Goal: Information Seeking & Learning: Compare options

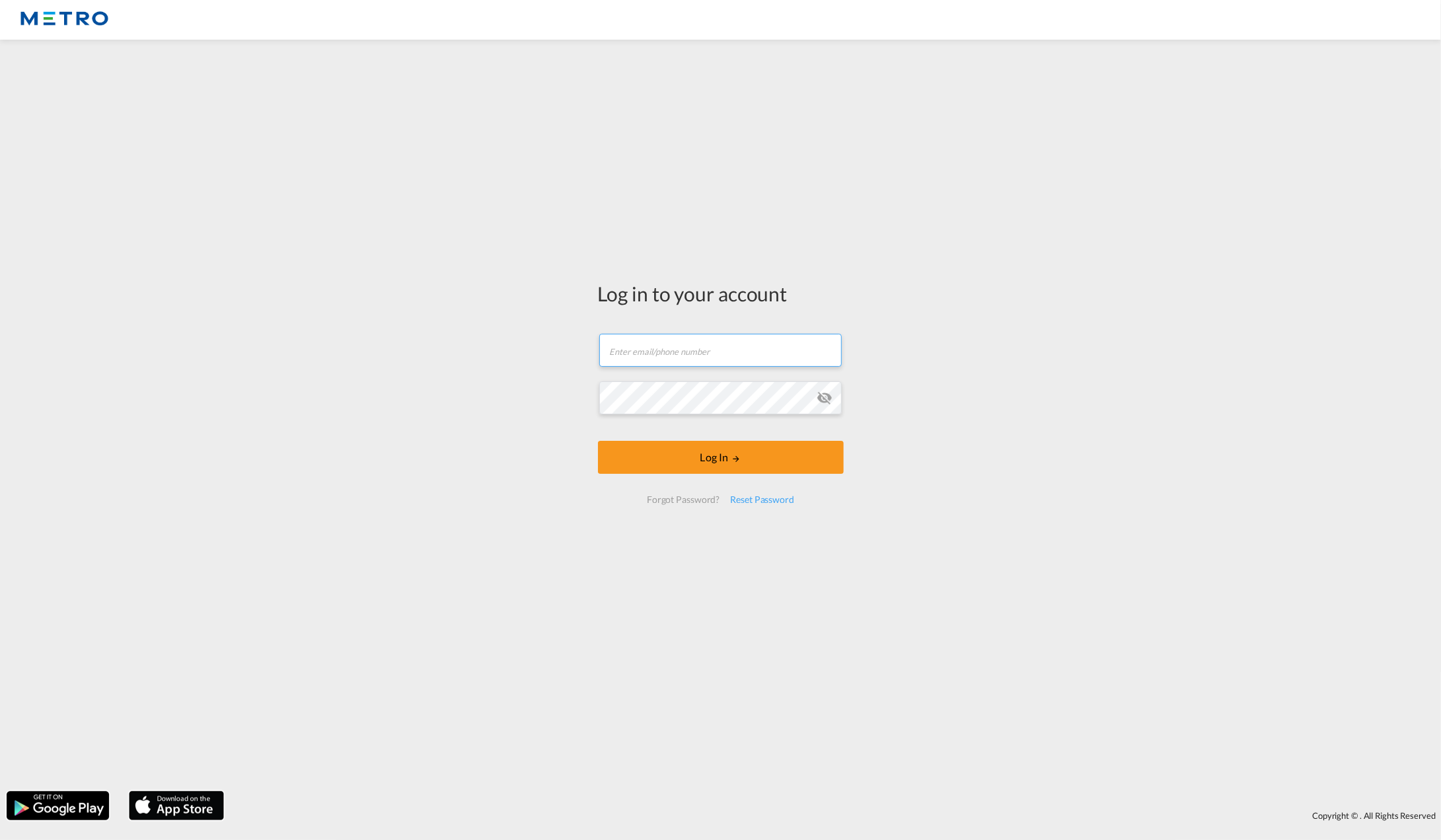
click at [746, 346] on input "text" at bounding box center [720, 350] width 243 height 33
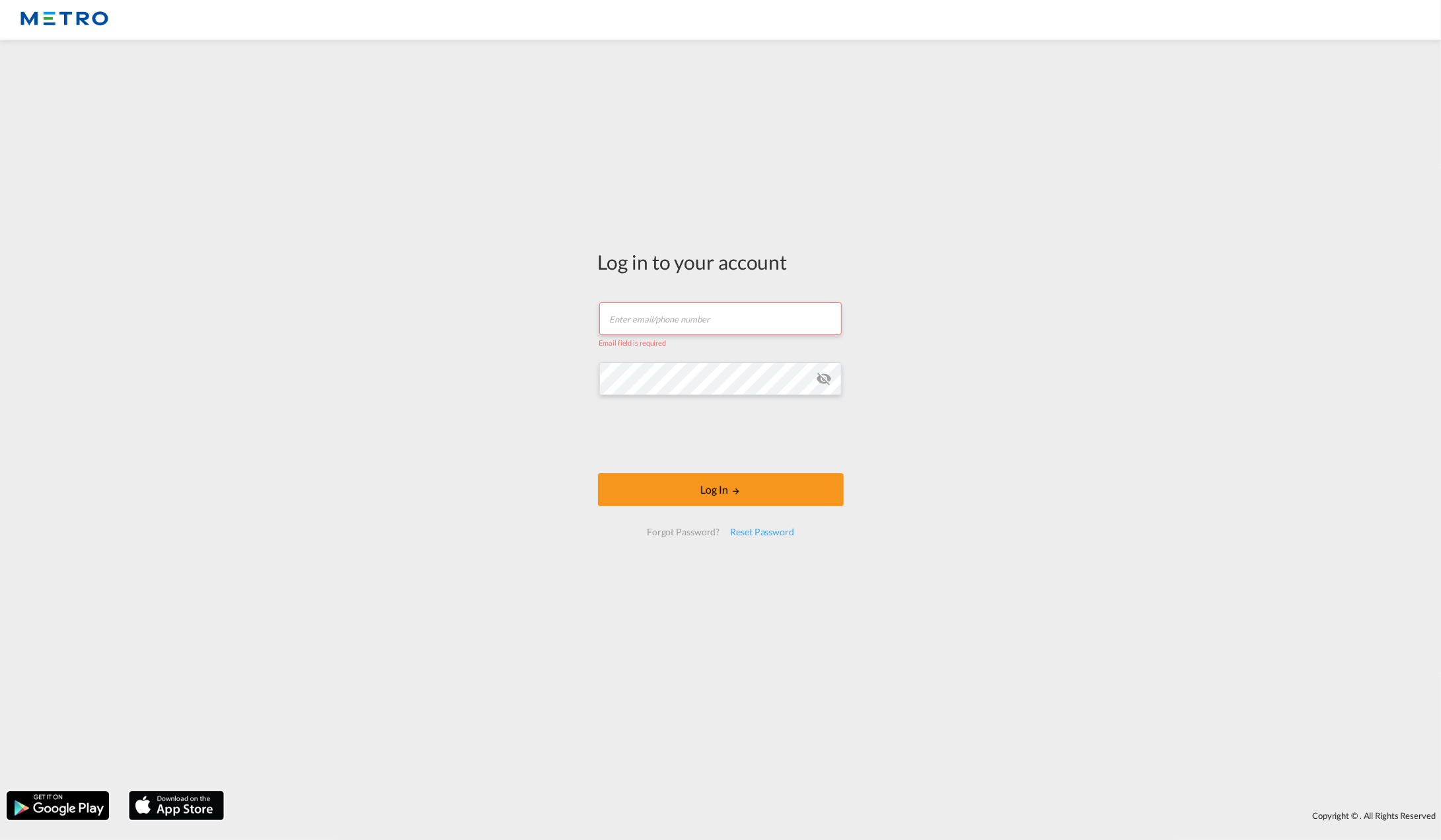
type input "[PERSON_NAME][EMAIL_ADDRESS][PERSON_NAME][DOMAIN_NAME]"
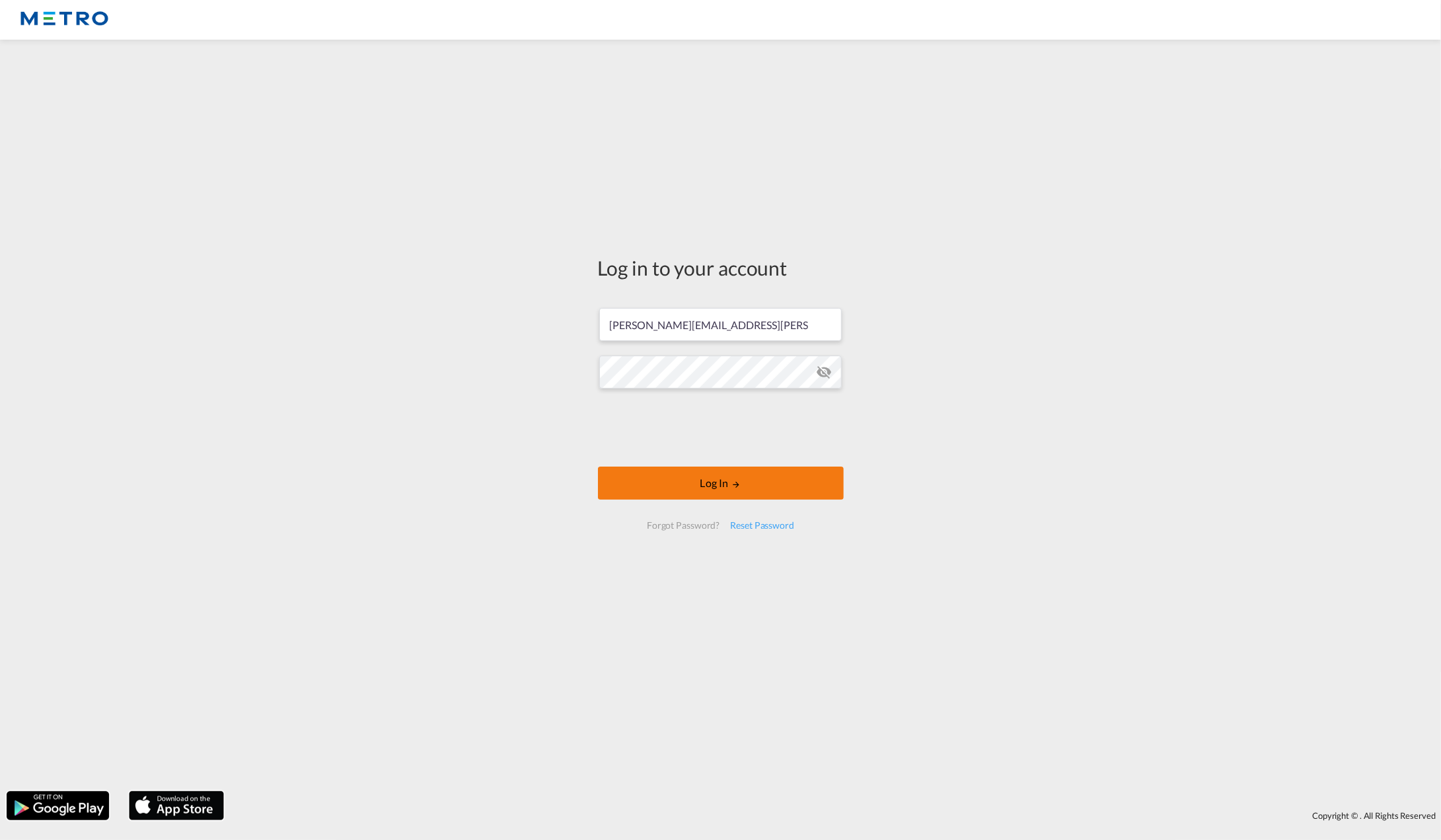
click at [757, 489] on button "Log In" at bounding box center [720, 483] width 246 height 33
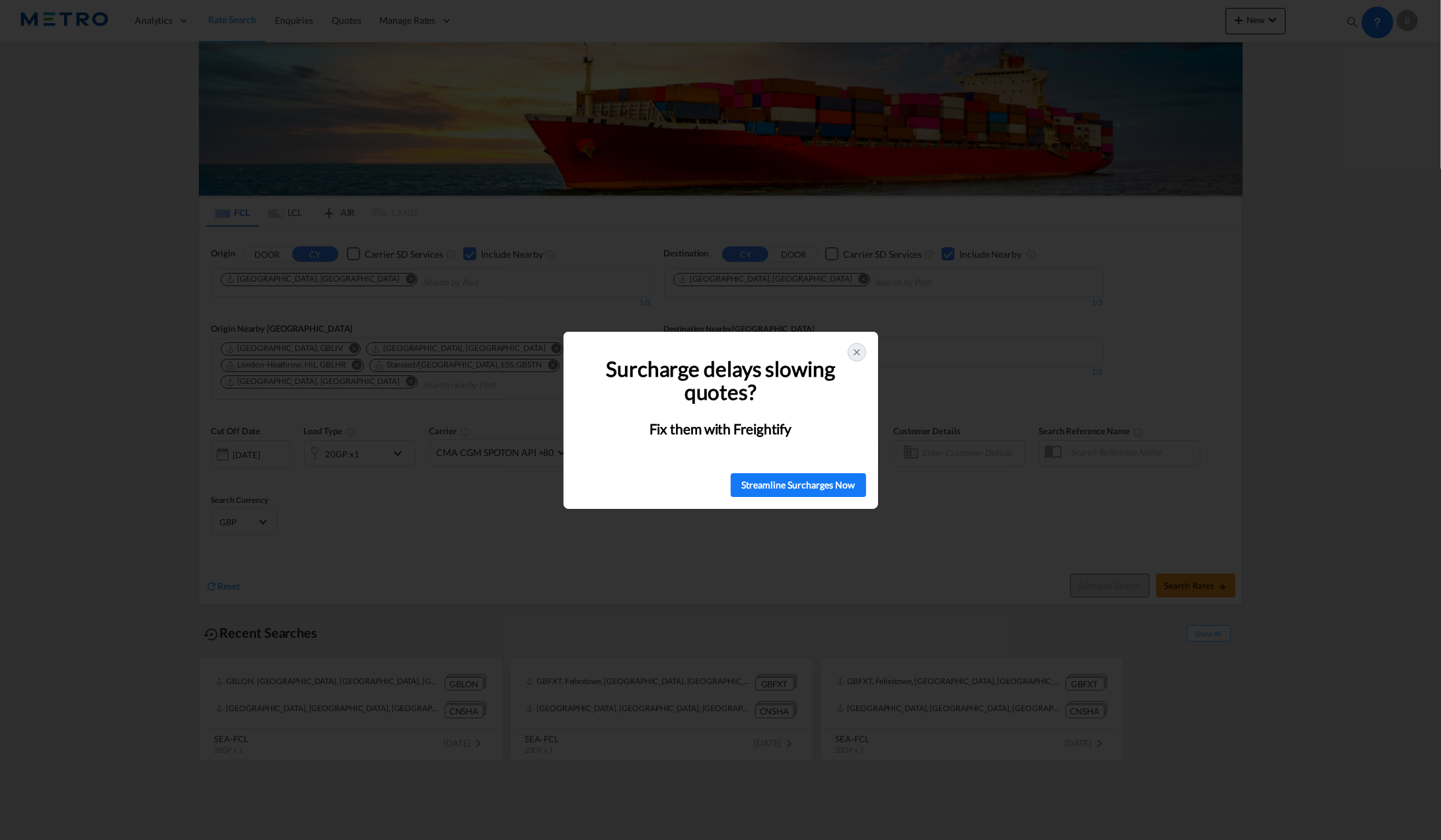
click at [857, 355] on icon at bounding box center [857, 352] width 10 height 10
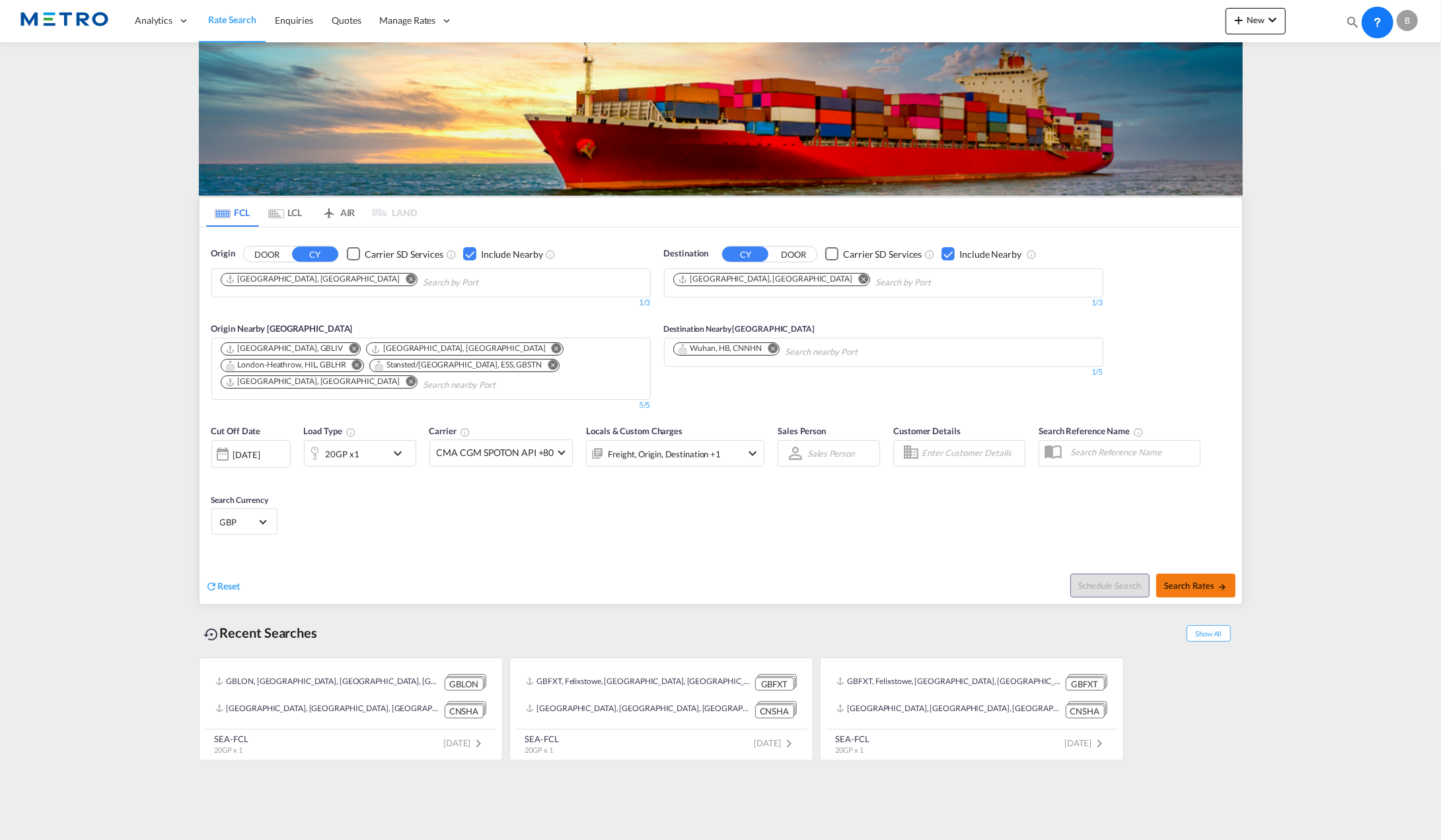
click at [1191, 574] on button "Search Rates" at bounding box center [1195, 585] width 79 height 24
type input "GBLON to CNSHA / [DATE]"
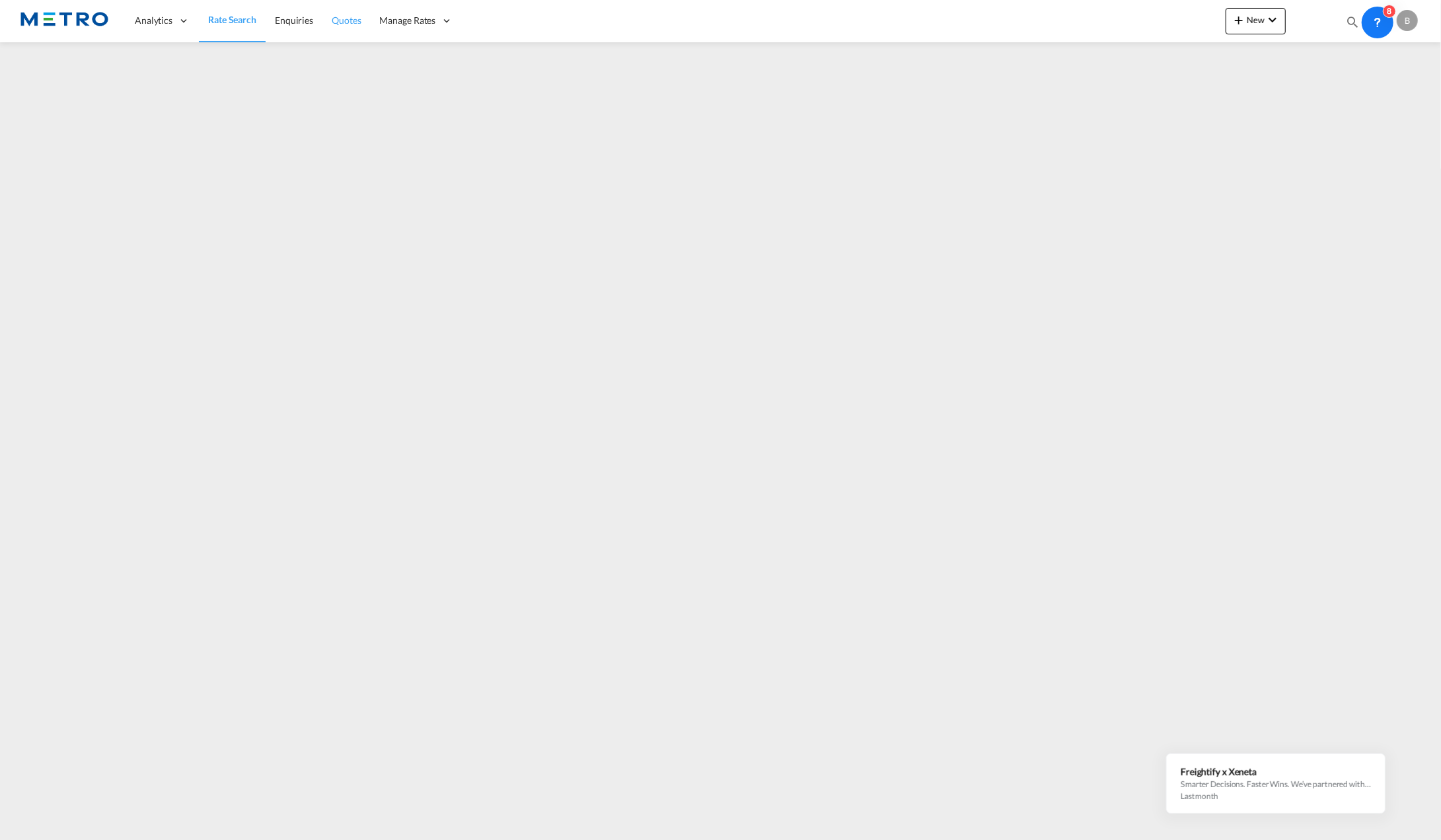
click at [339, 22] on span "Quotes" at bounding box center [346, 20] width 29 height 11
